Goal: Task Accomplishment & Management: Manage account settings

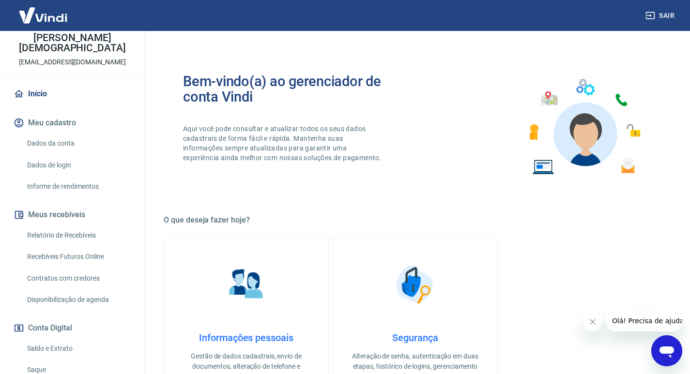
scroll to position [97, 0]
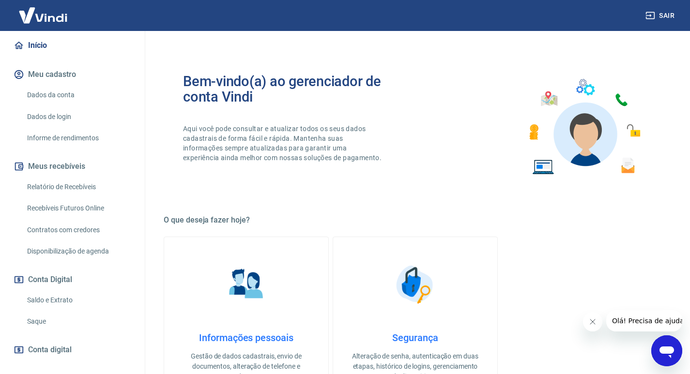
click at [52, 317] on link "Saque" at bounding box center [78, 322] width 110 height 20
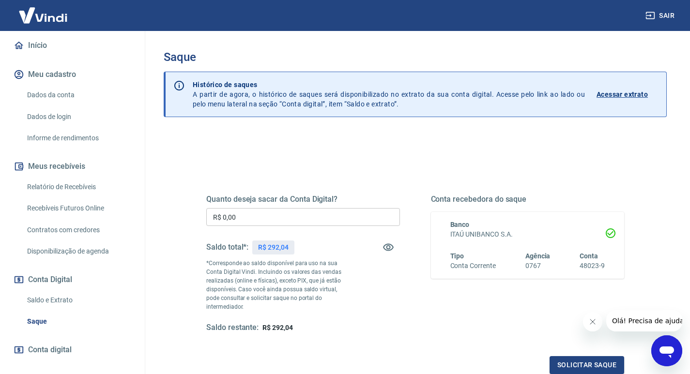
click at [300, 223] on input "R$ 0,00" at bounding box center [303, 217] width 194 height 18
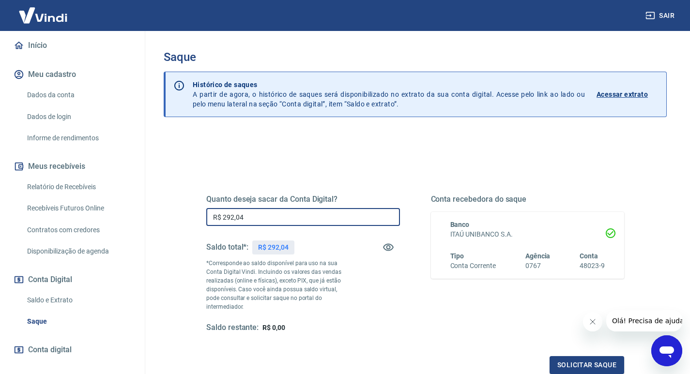
scroll to position [97, 0]
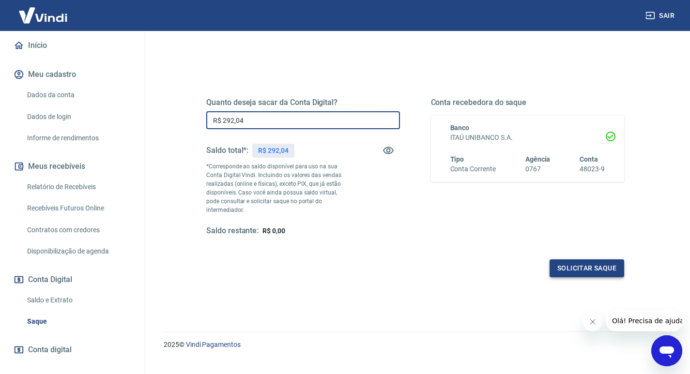
type input "R$ 292,04"
click at [557, 268] on button "Solicitar saque" at bounding box center [587, 269] width 75 height 18
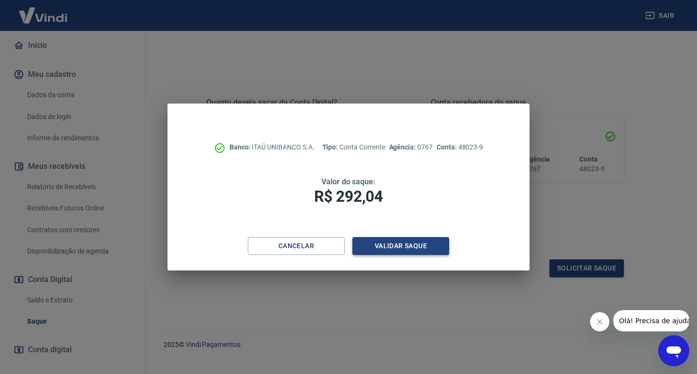
click at [377, 248] on button "Validar saque" at bounding box center [401, 246] width 97 height 18
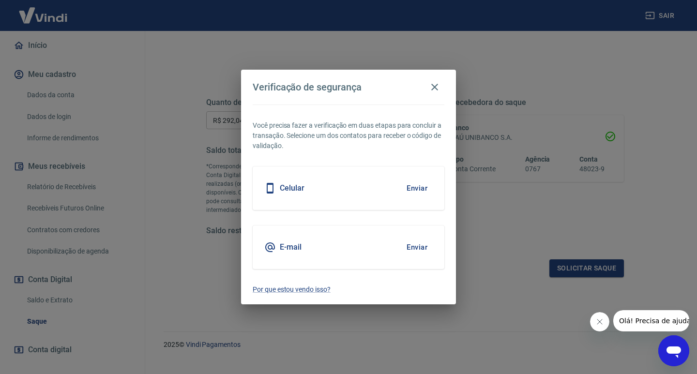
click at [359, 186] on div "Celular Enviar" at bounding box center [349, 189] width 192 height 44
click at [289, 193] on div "Celular" at bounding box center [284, 189] width 40 height 12
click at [420, 194] on button "Enviar" at bounding box center [416, 188] width 31 height 20
click at [416, 190] on button "Enviar" at bounding box center [416, 188] width 31 height 20
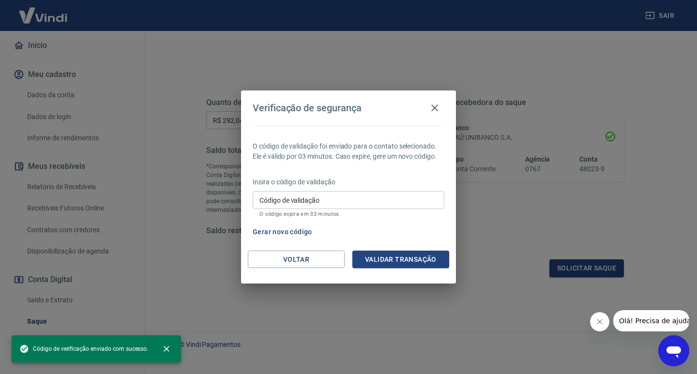
click at [352, 199] on input "Código de validação" at bounding box center [349, 200] width 192 height 18
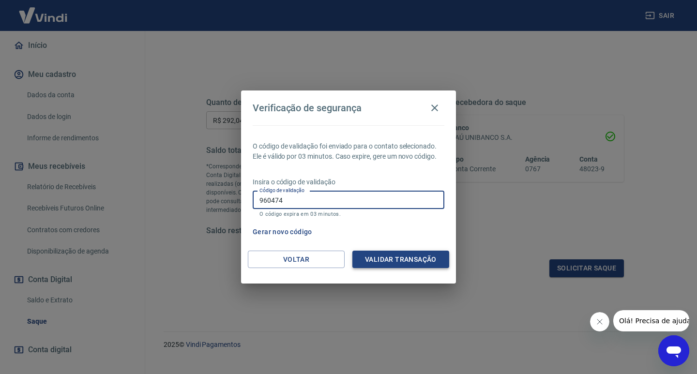
type input "960474"
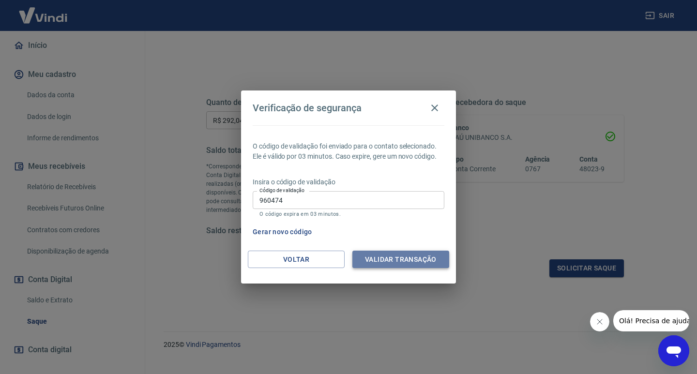
click at [365, 260] on button "Validar transação" at bounding box center [401, 260] width 97 height 18
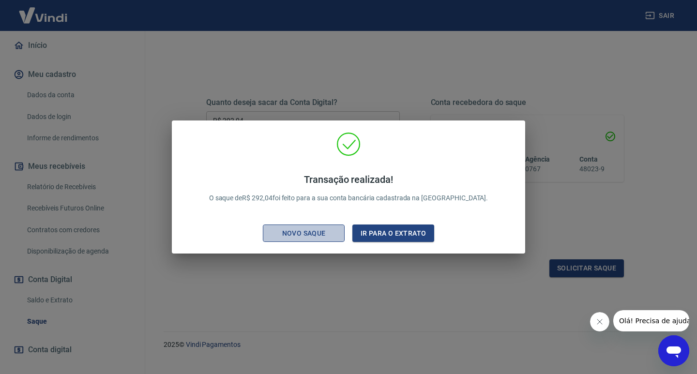
click at [300, 238] on div "Novo saque" at bounding box center [304, 234] width 67 height 12
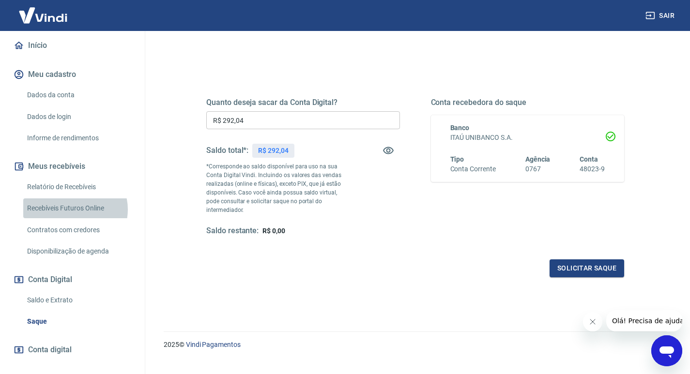
click at [75, 210] on link "Recebíveis Futuros Online" at bounding box center [78, 209] width 110 height 20
